Goal: Information Seeking & Learning: Learn about a topic

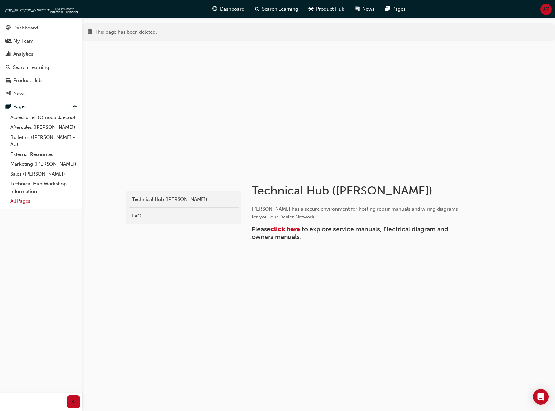
click at [25, 203] on link "All Pages" at bounding box center [44, 201] width 72 height 10
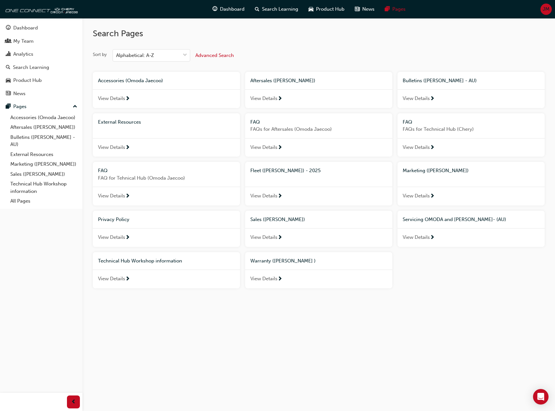
click at [114, 98] on span "View Details" at bounding box center [111, 98] width 27 height 7
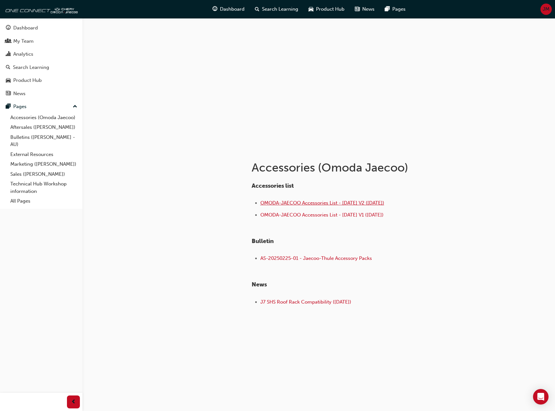
click at [335, 205] on span "OMODA-JAECOO Accessories List - Sep 25 V2 (18.09.25)" at bounding box center [323, 203] width 124 height 6
click at [31, 206] on div "Dashboard My Team Analytics Search Learning Product Hub News Pages Pages Access…" at bounding box center [41, 113] width 83 height 191
click at [27, 204] on link "All Pages" at bounding box center [44, 201] width 72 height 10
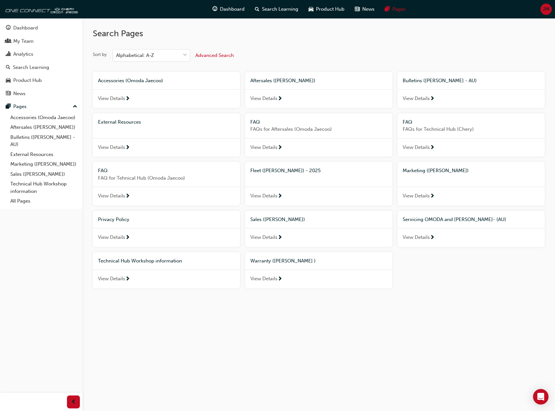
click at [113, 277] on span "View Details" at bounding box center [111, 278] width 27 height 7
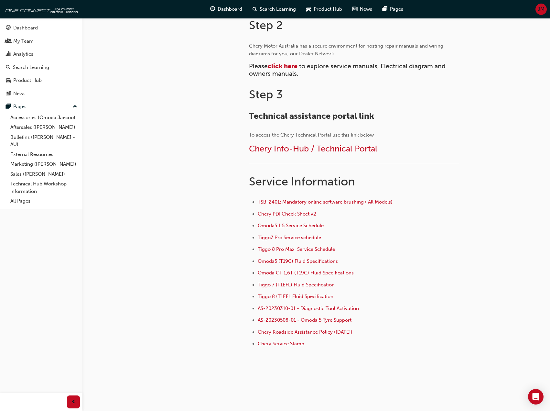
scroll to position [307, 0]
click at [360, 202] on span "TSB-2401: Mandatory online software brushing ( All Models)" at bounding box center [325, 201] width 135 height 6
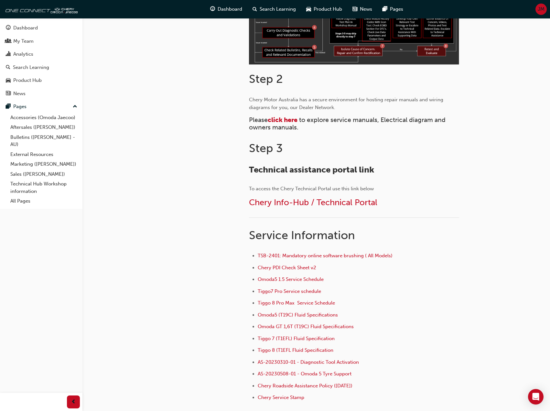
scroll to position [291, 0]
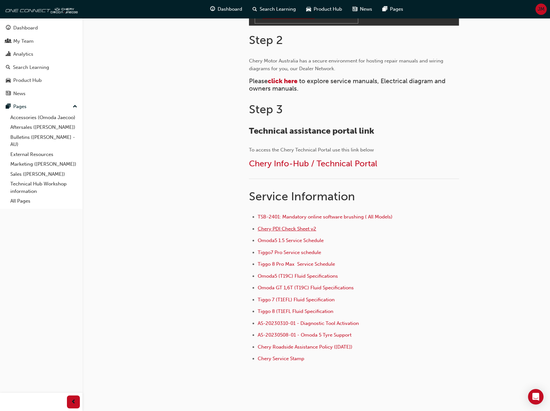
click at [294, 230] on span "Chery PDI Check Sheet v2" at bounding box center [287, 229] width 59 height 6
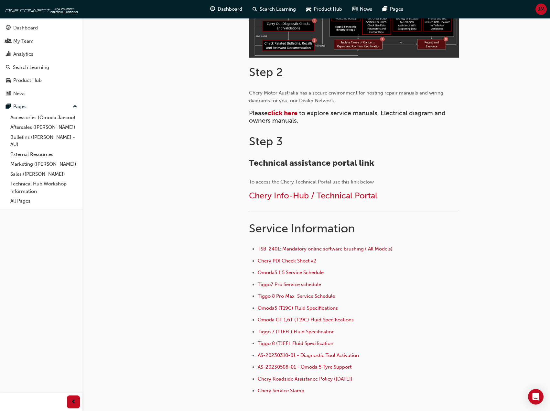
scroll to position [307, 0]
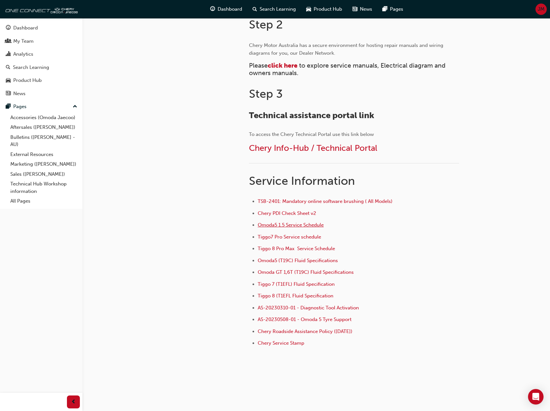
click at [313, 224] on span "Omoda5 1.5 Service Schedule" at bounding box center [291, 225] width 66 height 6
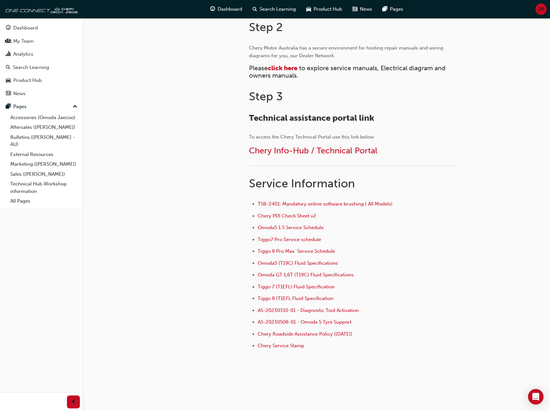
scroll to position [307, 0]
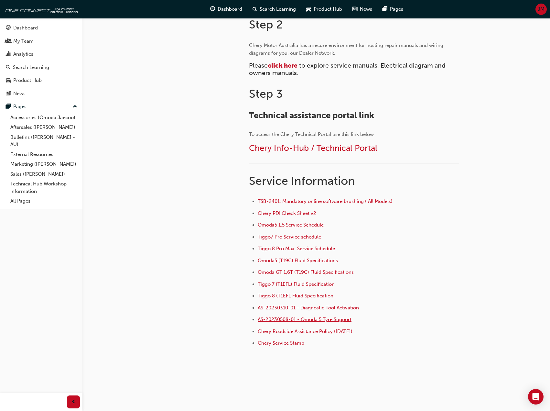
click at [344, 320] on span "AS-20230508-01 - Omoda 5 Tyre Support" at bounding box center [305, 320] width 94 height 6
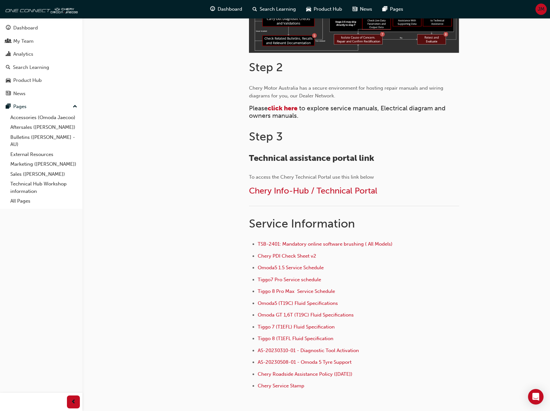
scroll to position [307, 0]
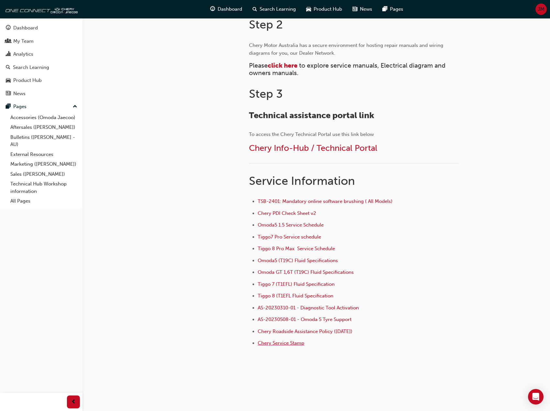
click at [294, 344] on span "Chery Service Stamp" at bounding box center [281, 343] width 47 height 6
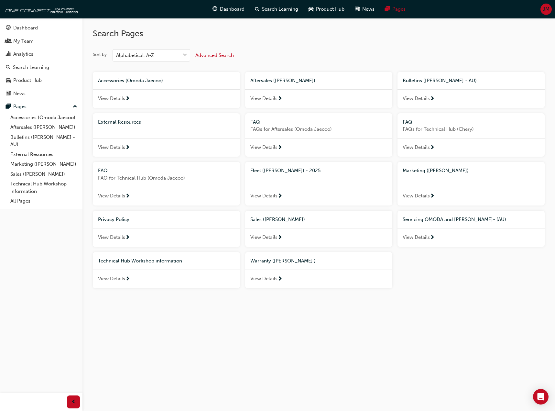
click at [429, 242] on div "View Details" at bounding box center [471, 237] width 147 height 19
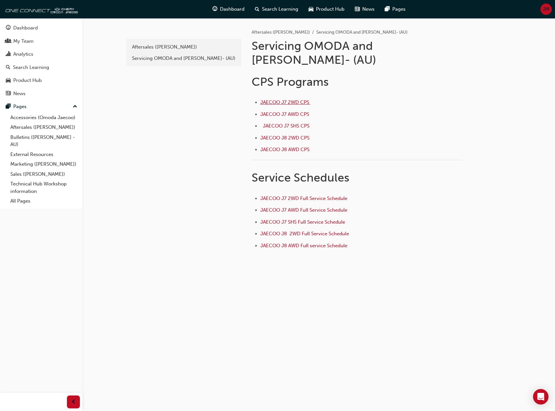
click at [295, 99] on span "JAECOO J7 2WD CPS ﻿" at bounding box center [286, 102] width 50 height 6
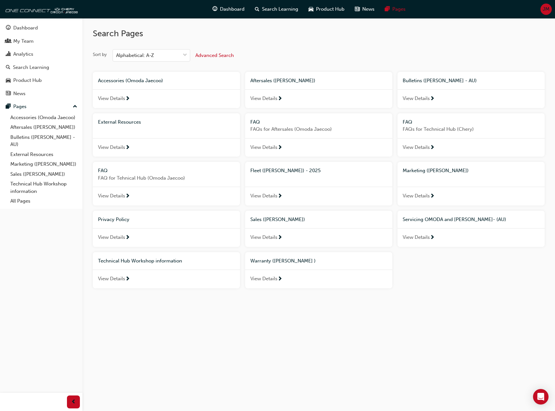
click at [551, 11] on div "JM" at bounding box center [546, 9] width 11 height 11
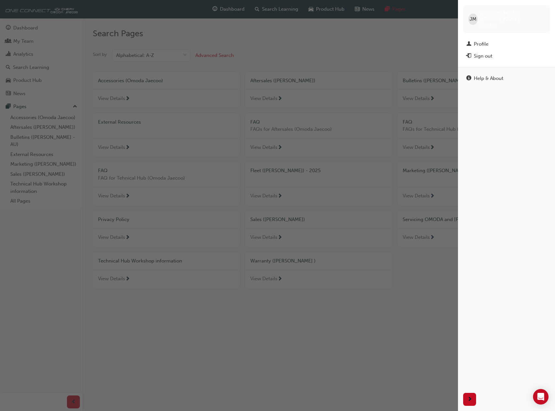
click at [387, 44] on div "button" at bounding box center [229, 205] width 458 height 411
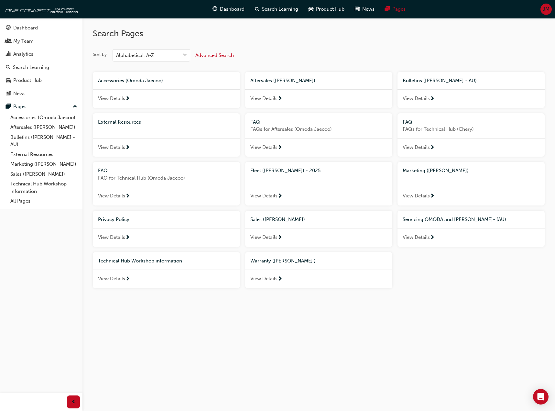
click at [114, 153] on div "View Details" at bounding box center [166, 147] width 147 height 19
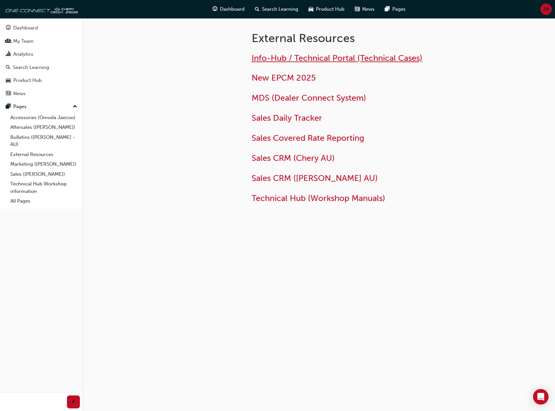
click at [337, 60] on span "Info-Hub / Technical Portal (Technical Cases)" at bounding box center [337, 58] width 171 height 10
